Goal: Consume media (video, audio)

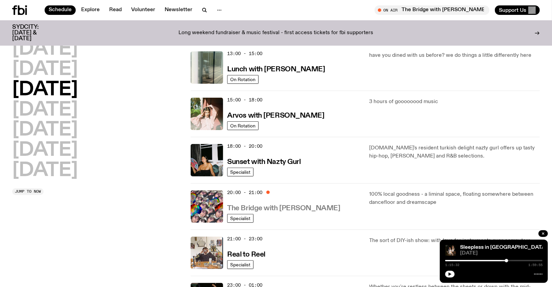
scroll to position [193, 0]
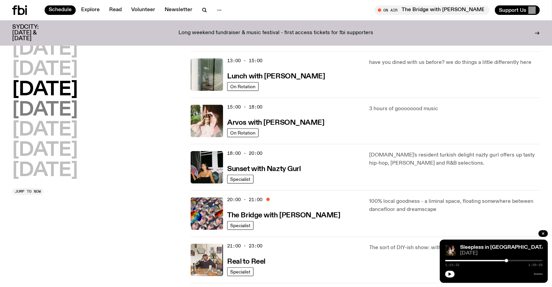
click at [54, 111] on h2 "[DATE]" at bounding box center [45, 110] width 66 height 19
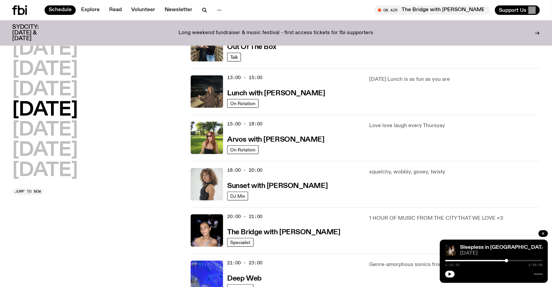
scroll to position [180, 0]
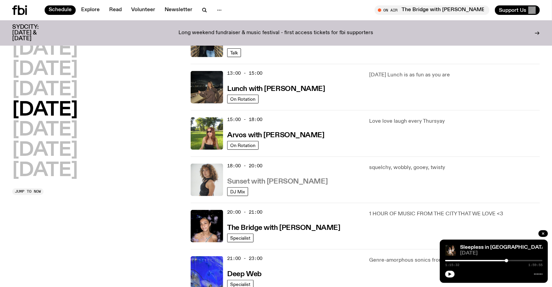
click at [267, 180] on h3 "Sunset with [PERSON_NAME]" at bounding box center [277, 181] width 100 height 7
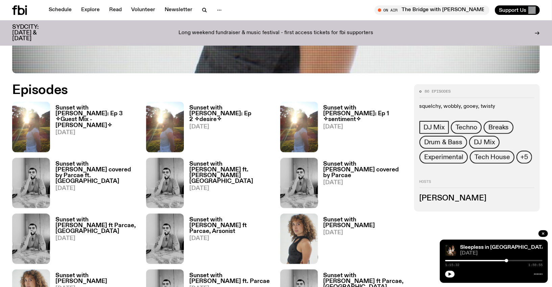
scroll to position [320, 0]
click at [87, 110] on h3 "Sunset with [PERSON_NAME]: Ep 3 ✧Guest Mix - [PERSON_NAME]✧" at bounding box center [96, 116] width 83 height 23
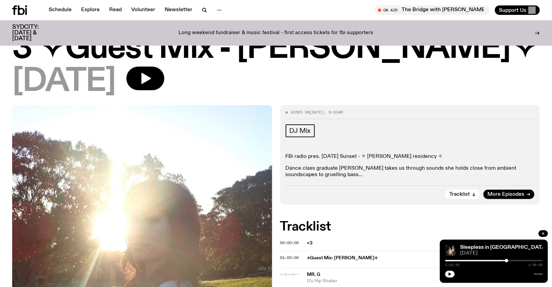
scroll to position [62, 0]
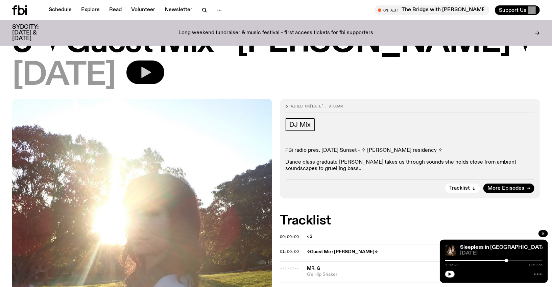
click at [152, 74] on icon "button" at bounding box center [146, 73] width 14 height 14
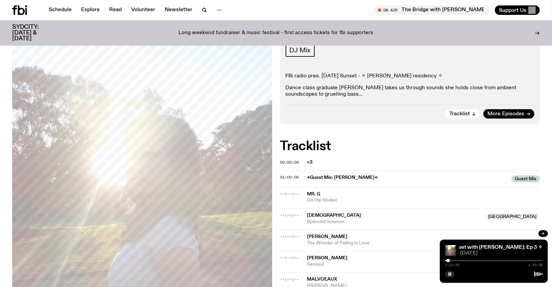
scroll to position [137, 0]
click at [453, 276] on button "button" at bounding box center [449, 274] width 9 height 7
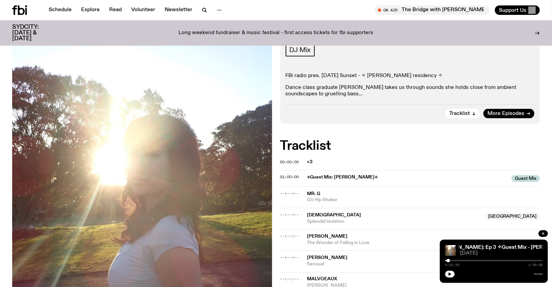
click at [445, 271] on button "button" at bounding box center [449, 274] width 9 height 7
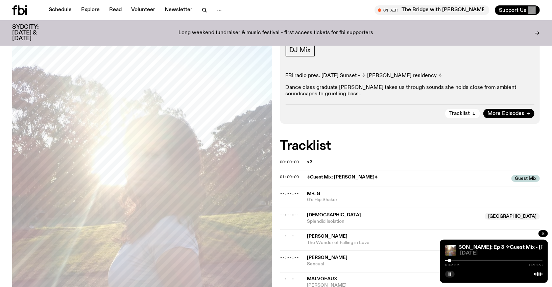
click at [446, 272] on div at bounding box center [493, 273] width 97 height 8
click at [449, 275] on rect "button" at bounding box center [449, 274] width 1 height 3
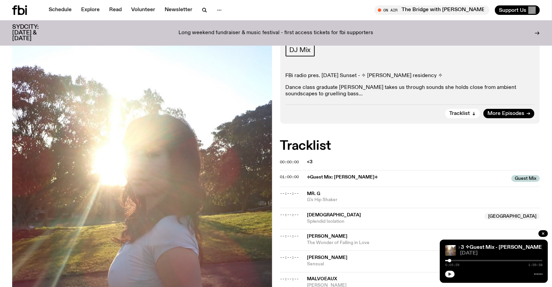
click at [449, 275] on icon "button" at bounding box center [450, 274] width 3 height 3
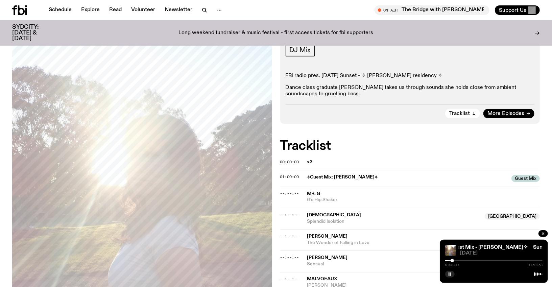
click at [454, 274] on button "button" at bounding box center [449, 274] width 9 height 7
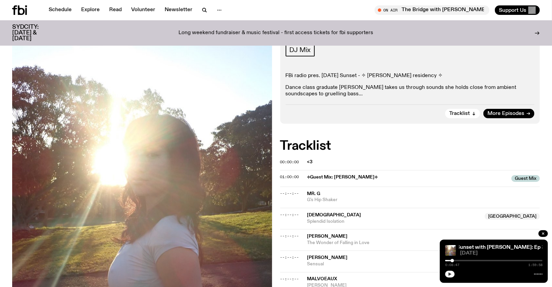
click at [454, 274] on button "button" at bounding box center [449, 274] width 9 height 7
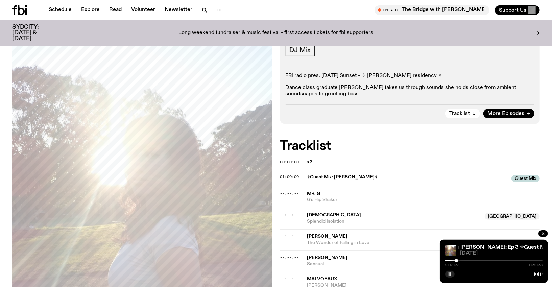
click at [450, 276] on icon "button" at bounding box center [450, 274] width 4 height 4
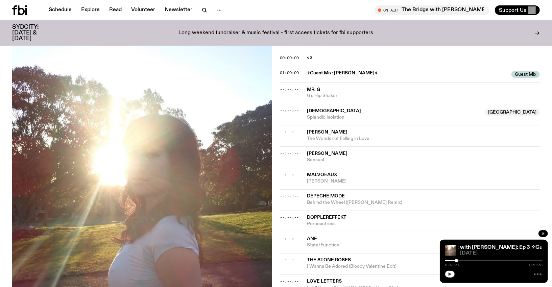
scroll to position [242, 0]
drag, startPoint x: 357, startPoint y: 170, endPoint x: 304, endPoint y: 171, distance: 53.1
click at [304, 188] on div "--:--:-- [PERSON_NAME]" at bounding box center [410, 198] width 260 height 21
copy div "Malvoeaux"
click at [448, 274] on icon "button" at bounding box center [450, 274] width 4 height 4
